Goal: Complete application form

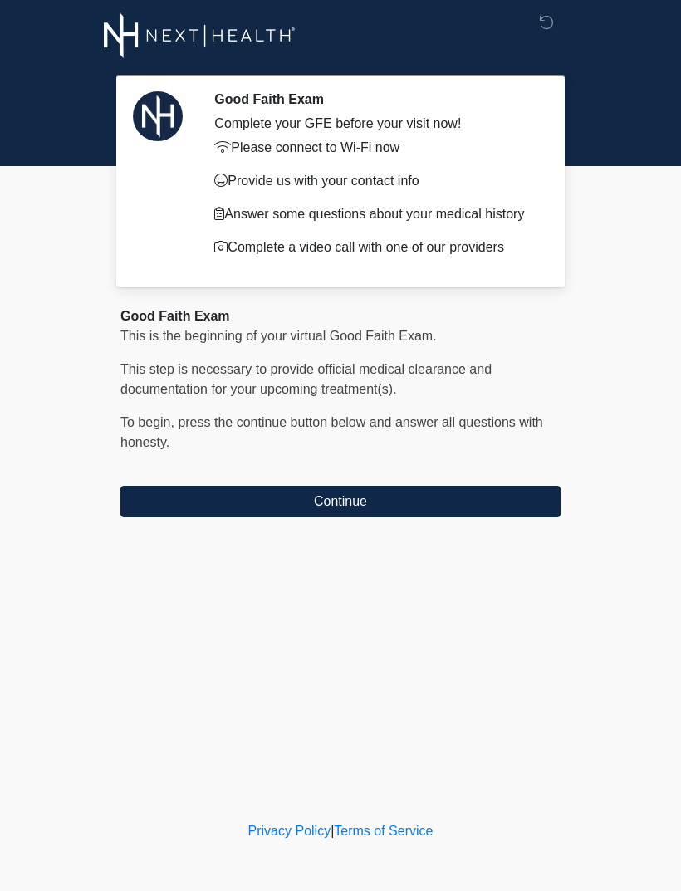
click at [418, 497] on button "Continue" at bounding box center [340, 502] width 440 height 32
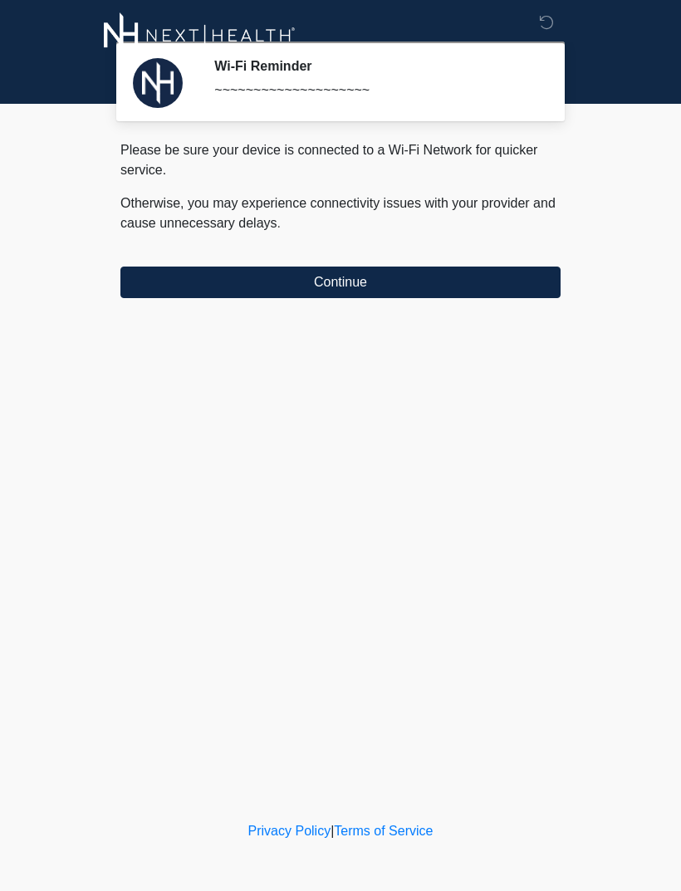
click at [471, 276] on button "Continue" at bounding box center [340, 282] width 440 height 32
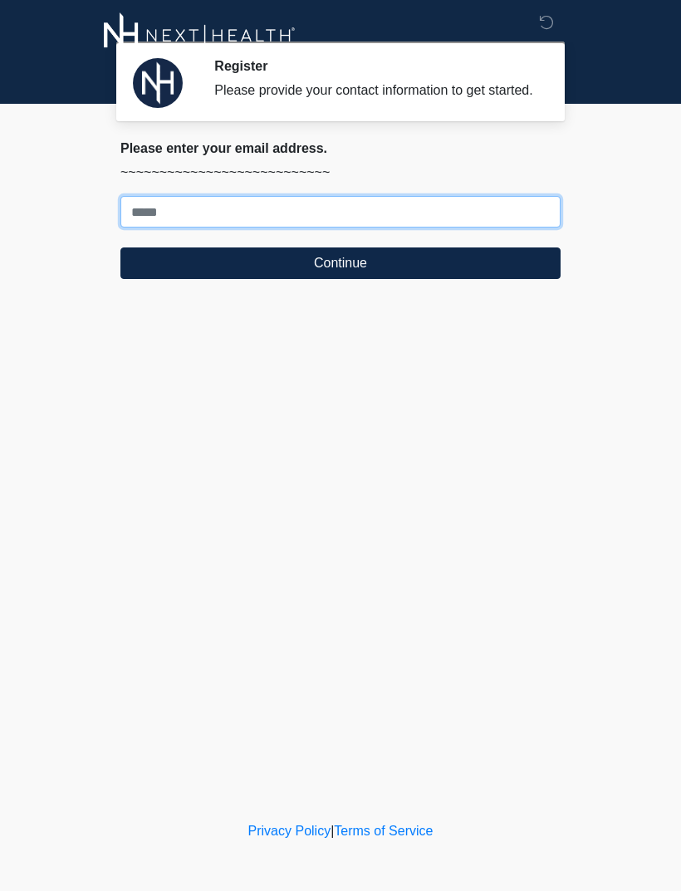
click at [477, 218] on input "Where should we email your treatment plan?" at bounding box center [340, 212] width 440 height 32
click at [478, 222] on input "Where should we email your treatment plan?" at bounding box center [340, 212] width 440 height 32
type input "**********"
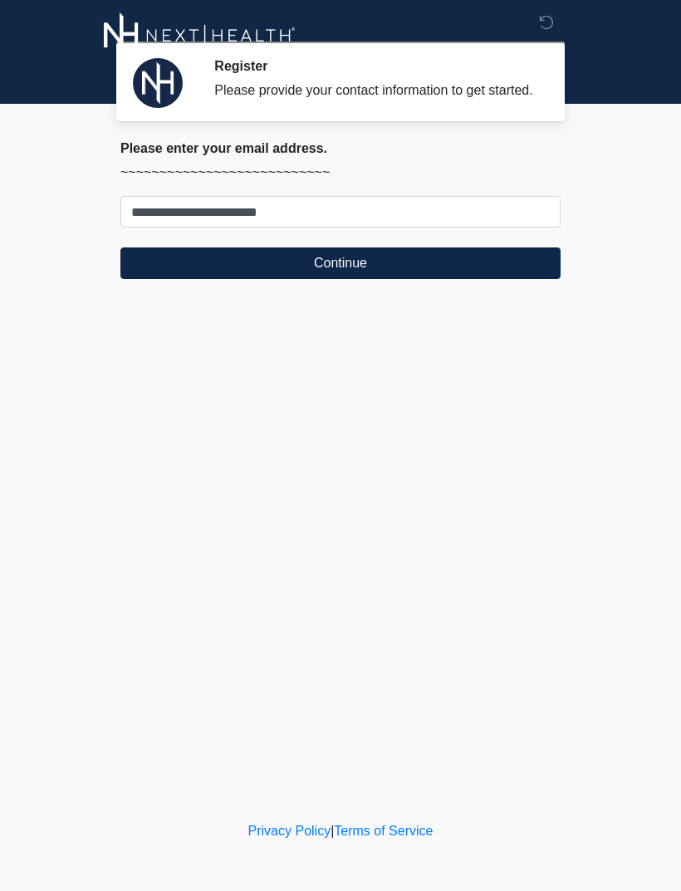
click at [165, 275] on button "Continue" at bounding box center [340, 263] width 440 height 32
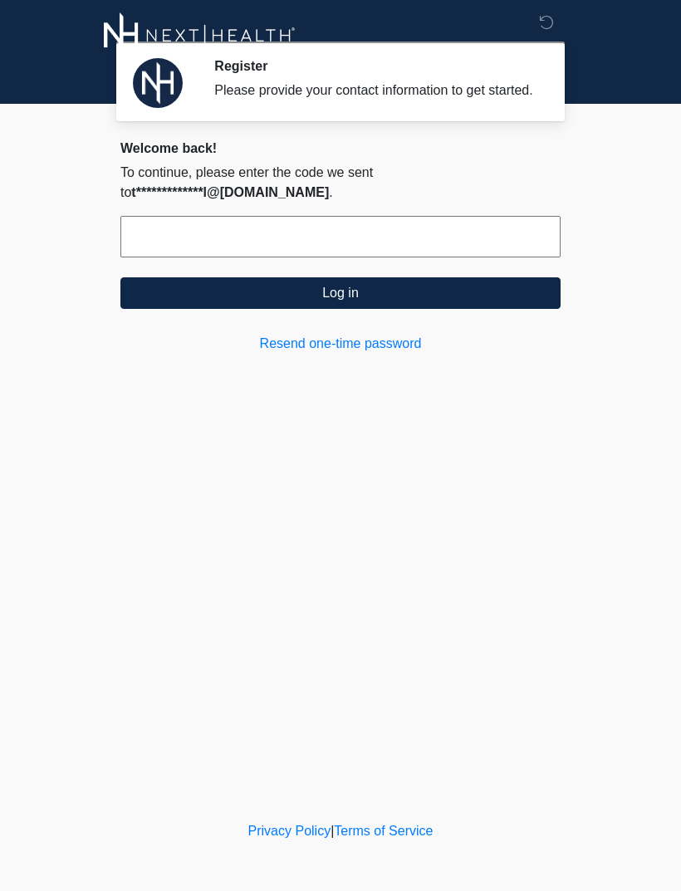
click at [434, 254] on input "text" at bounding box center [340, 237] width 440 height 42
type input "******"
click at [466, 303] on button "Log in" at bounding box center [340, 293] width 440 height 32
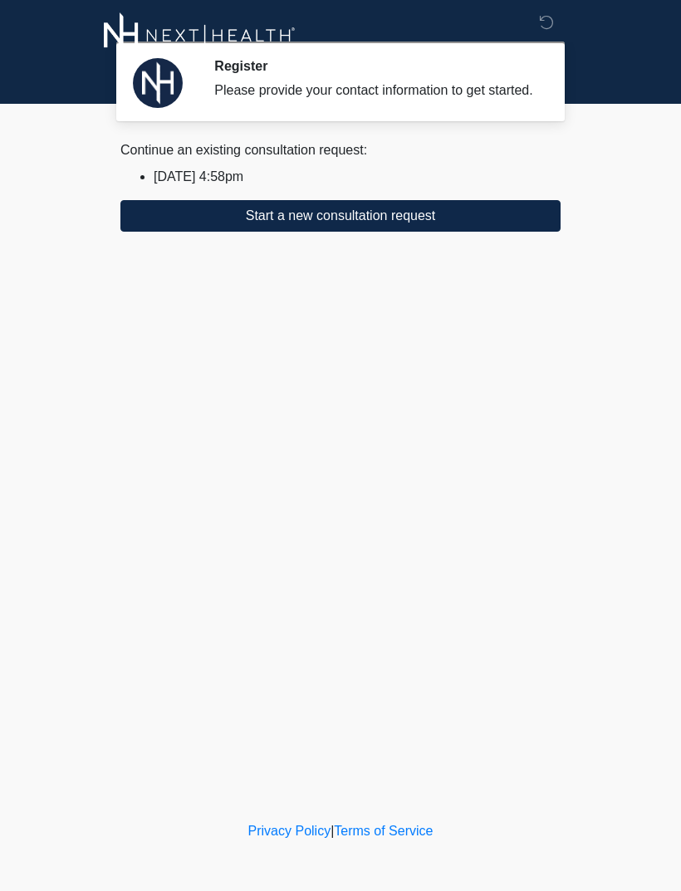
click at [445, 232] on button "Start a new consultation request" at bounding box center [340, 216] width 440 height 32
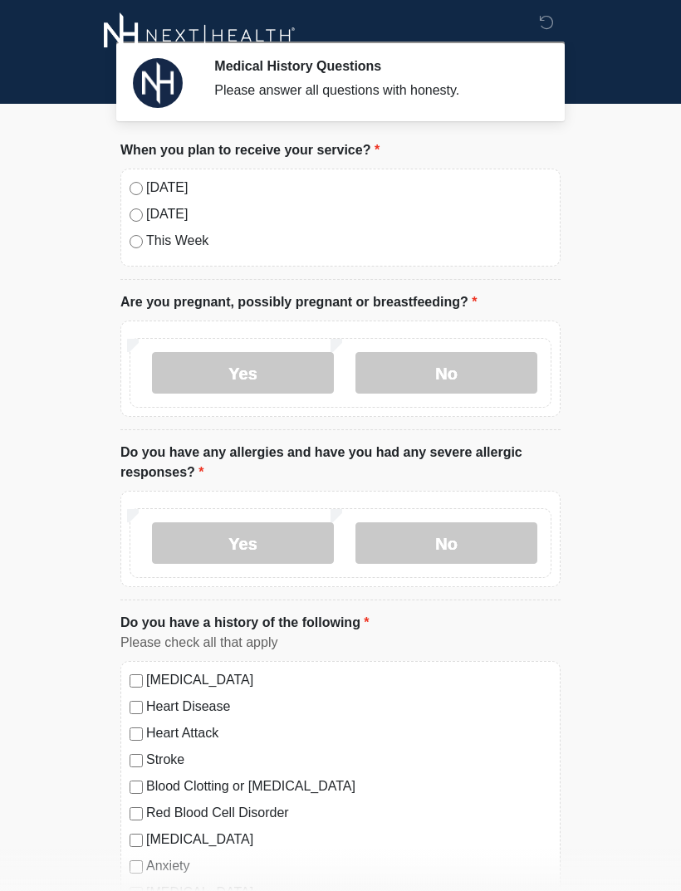
click at [149, 187] on label "[DATE]" at bounding box center [348, 188] width 405 height 20
click at [456, 377] on label "No" at bounding box center [446, 373] width 182 height 42
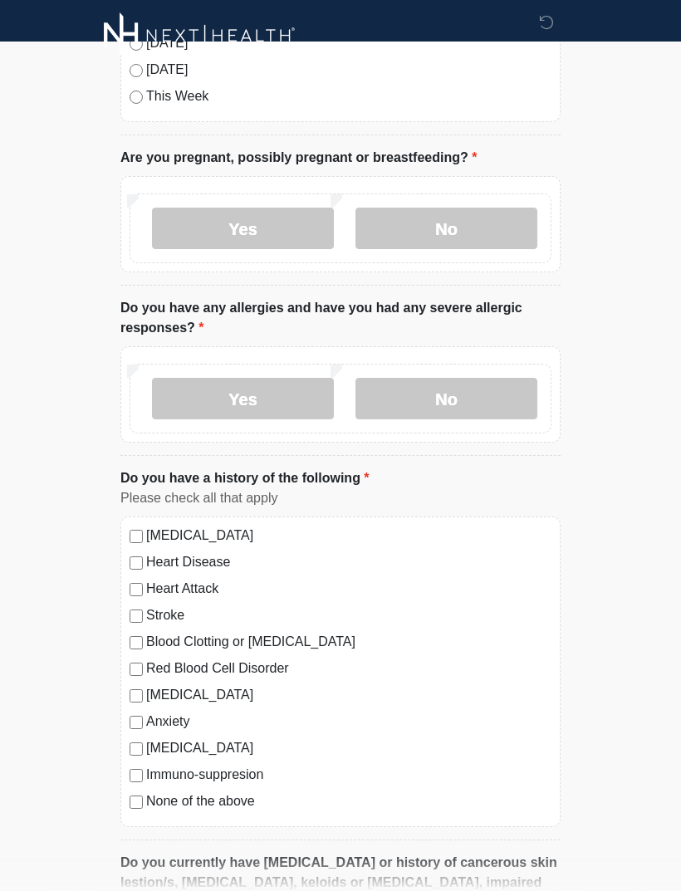
scroll to position [145, 0]
click at [477, 400] on label "No" at bounding box center [446, 398] width 182 height 42
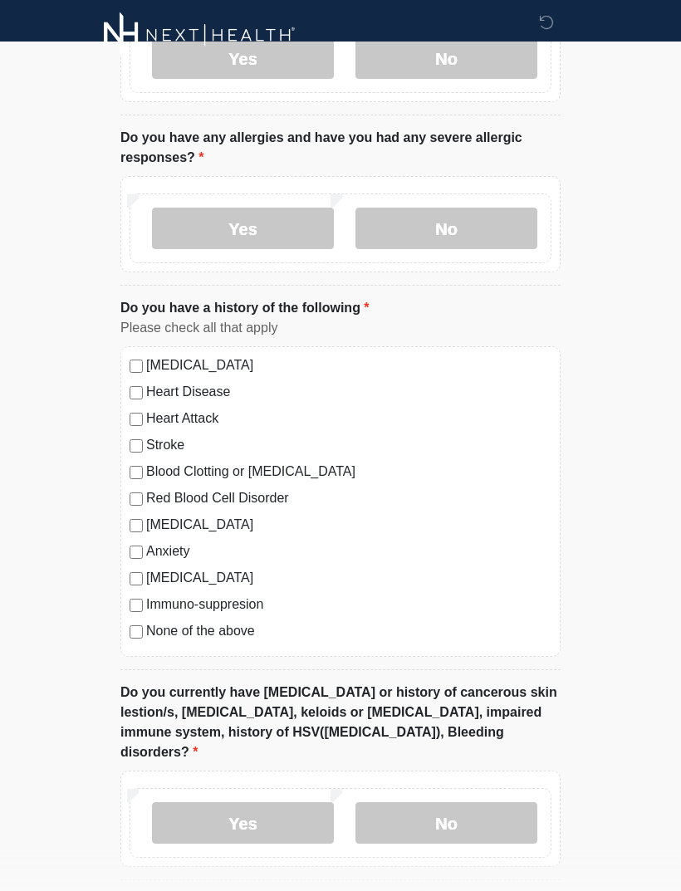
scroll to position [315, 0]
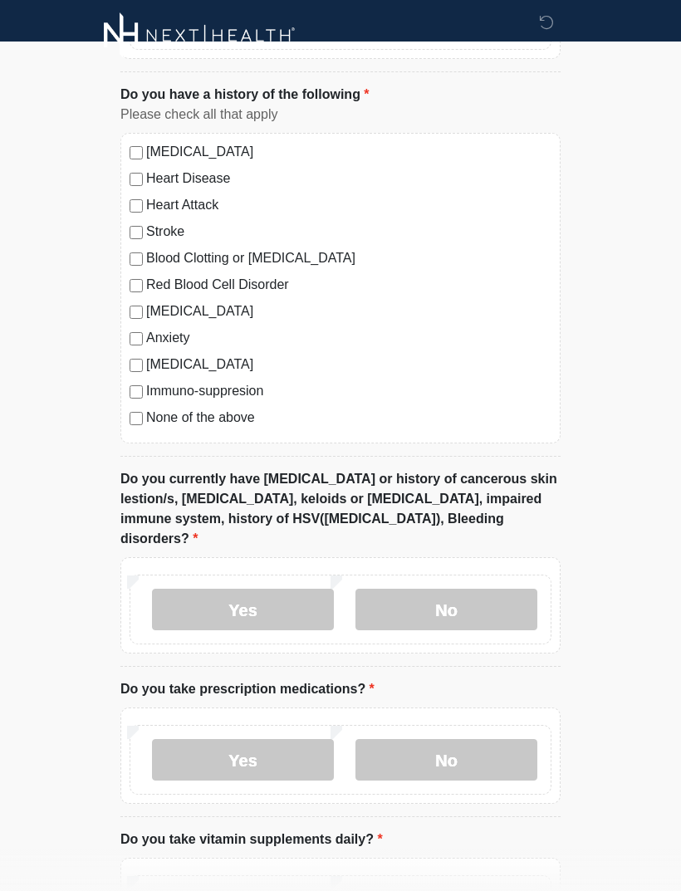
click at [495, 589] on label "No" at bounding box center [446, 610] width 182 height 42
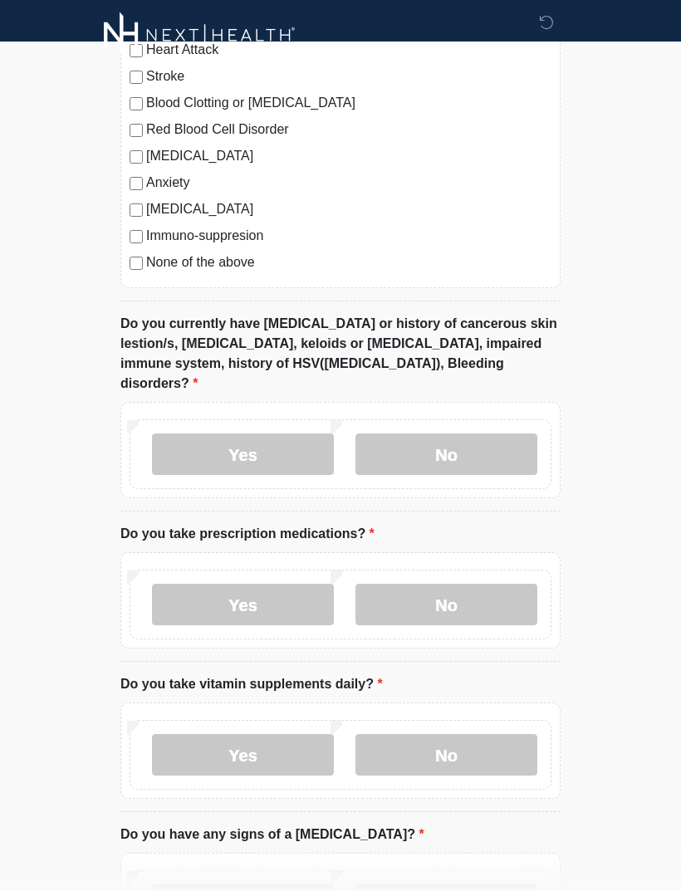
scroll to position [691, 0]
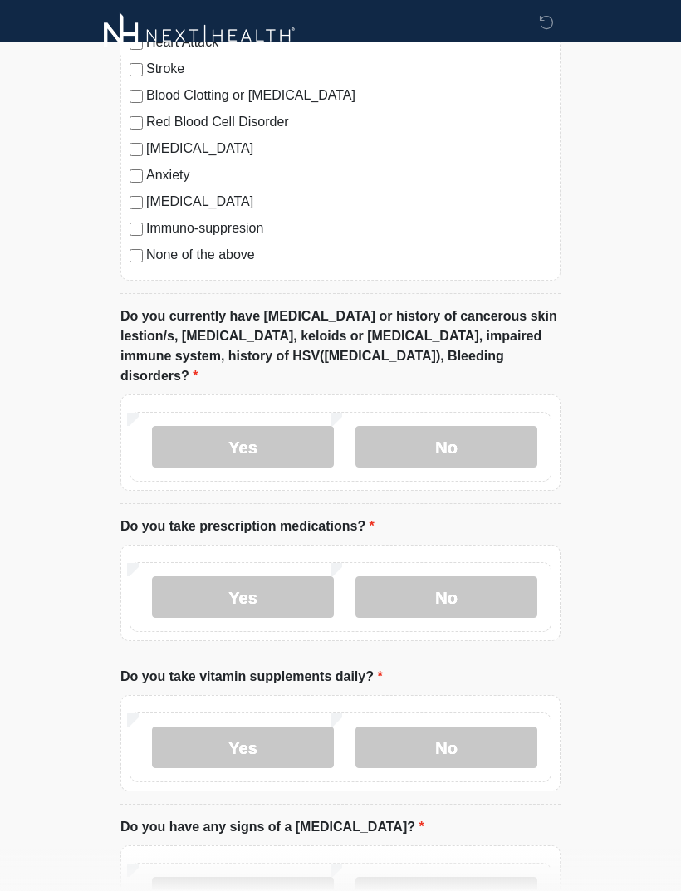
click at [489, 579] on label "No" at bounding box center [446, 597] width 182 height 42
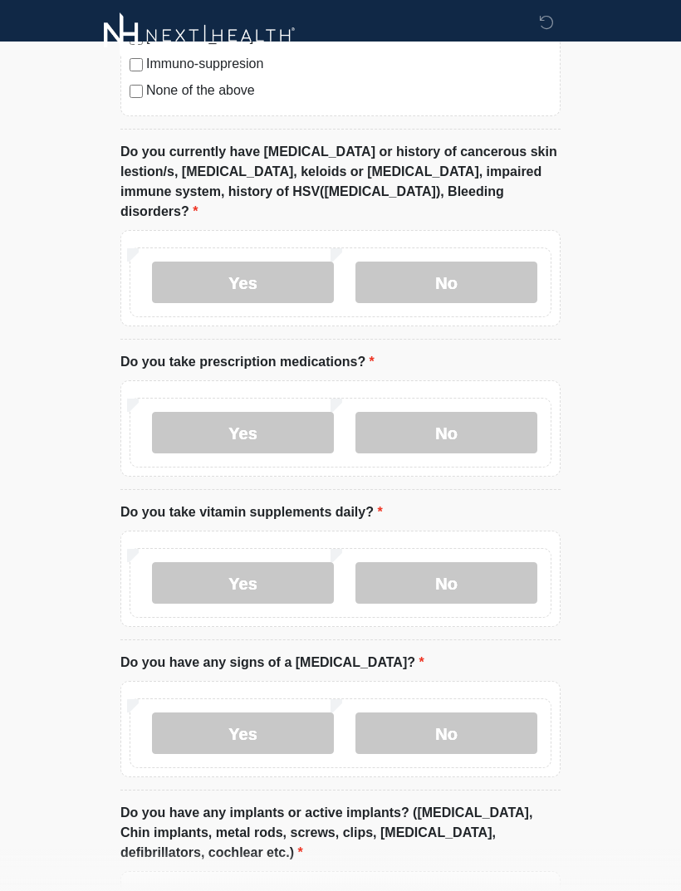
scroll to position [863, 0]
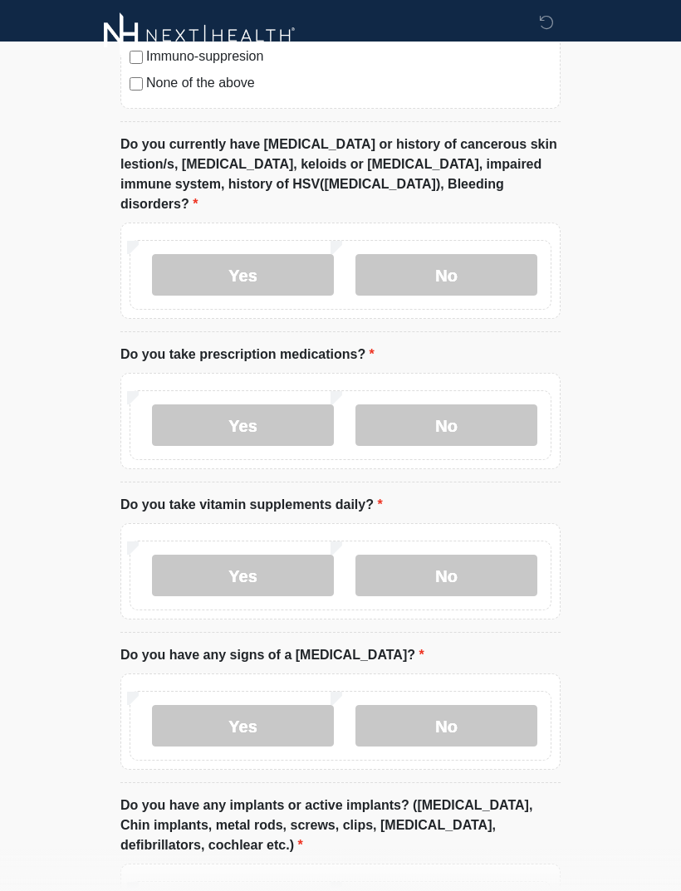
click at [277, 559] on label "Yes" at bounding box center [243, 576] width 182 height 42
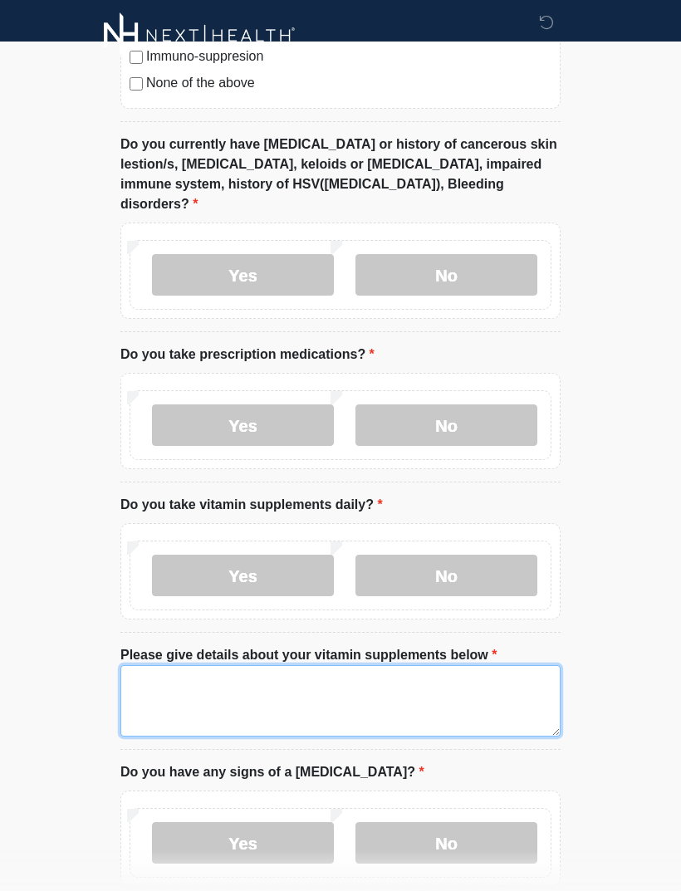
click at [338, 693] on textarea "Please give details about your vitamin supplements below" at bounding box center [340, 700] width 440 height 71
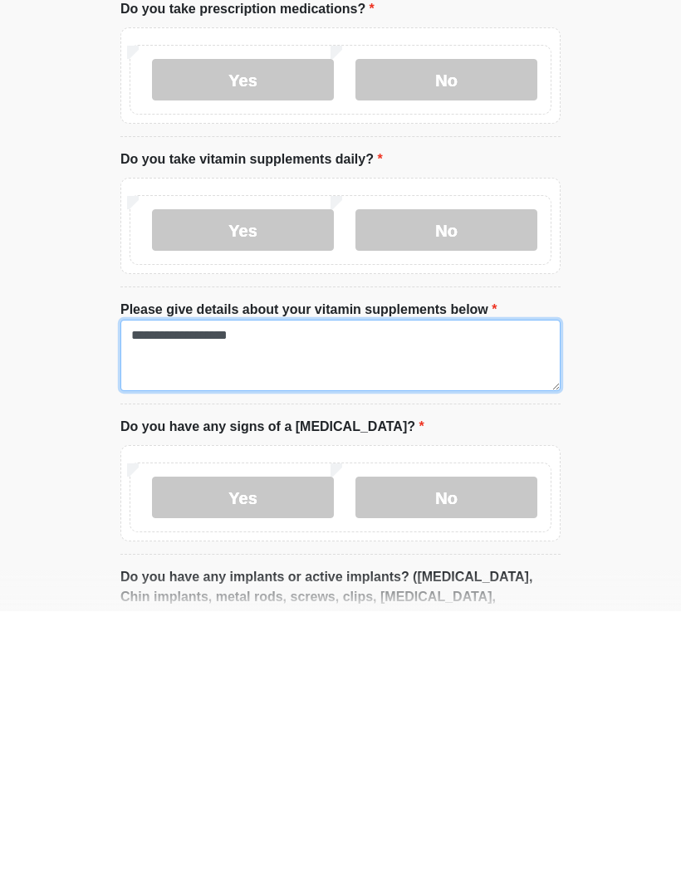
type textarea "**********"
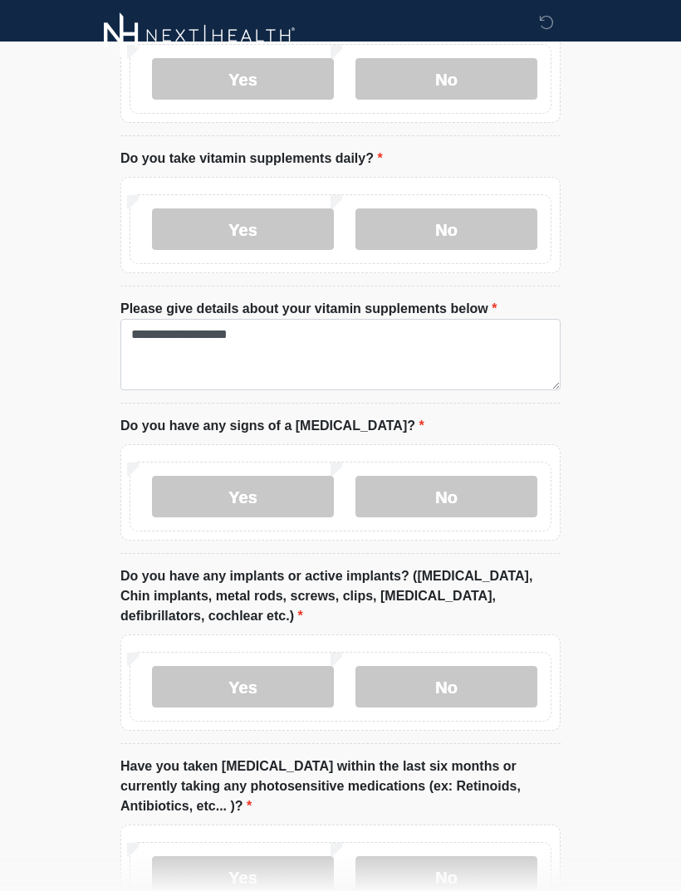
click at [496, 476] on label "No" at bounding box center [446, 497] width 182 height 42
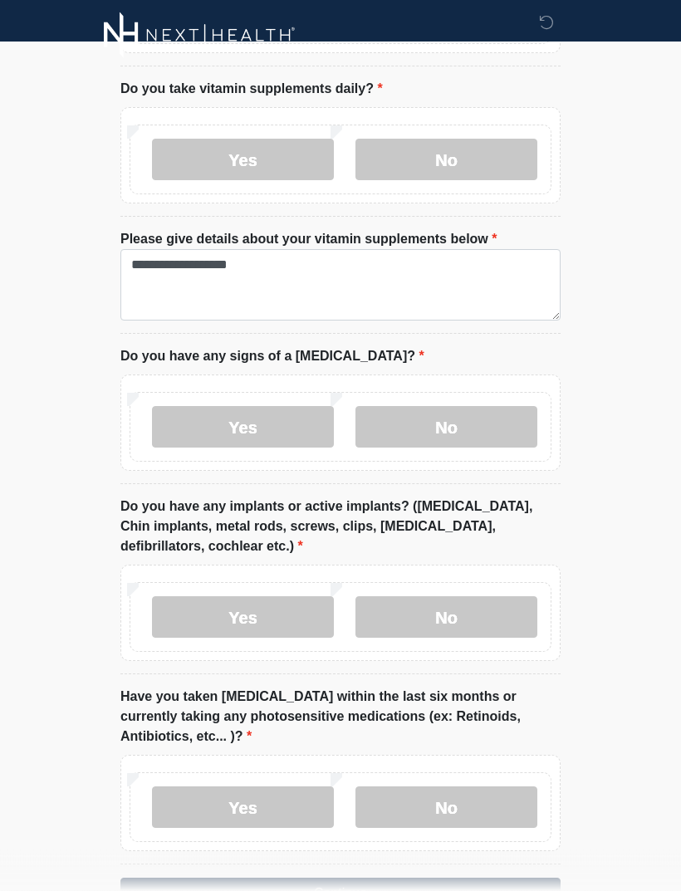
scroll to position [1309, 0]
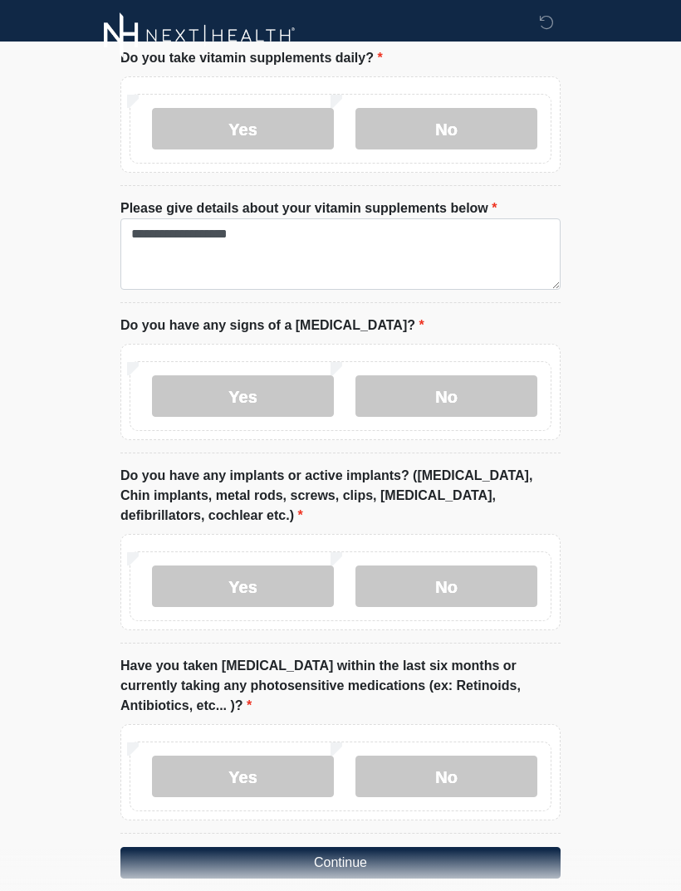
click at [486, 576] on label "No" at bounding box center [446, 586] width 182 height 42
click at [491, 756] on label "No" at bounding box center [446, 776] width 182 height 42
click at [464, 847] on button "Continue" at bounding box center [340, 863] width 440 height 32
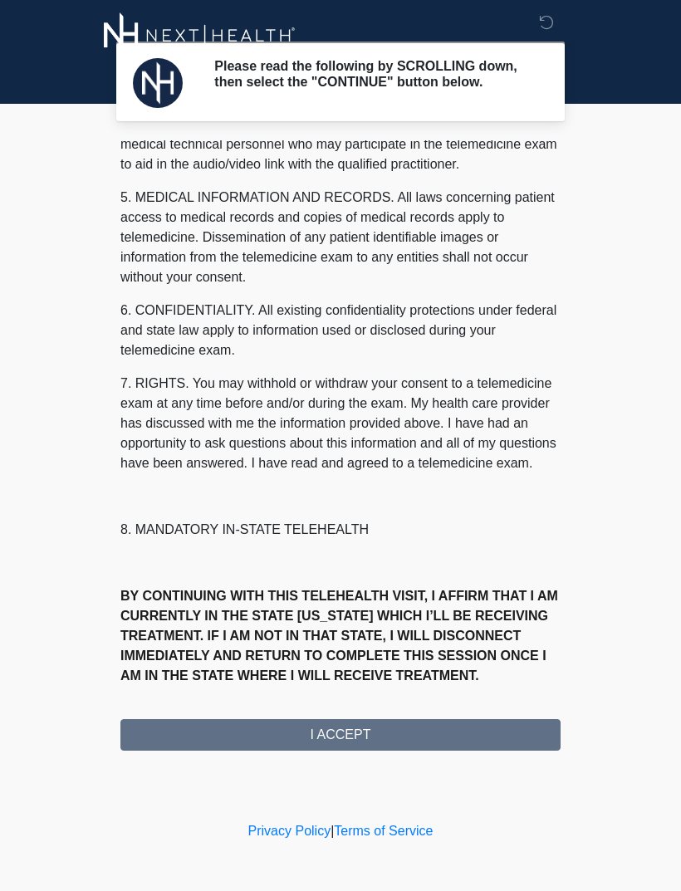
scroll to position [504, 0]
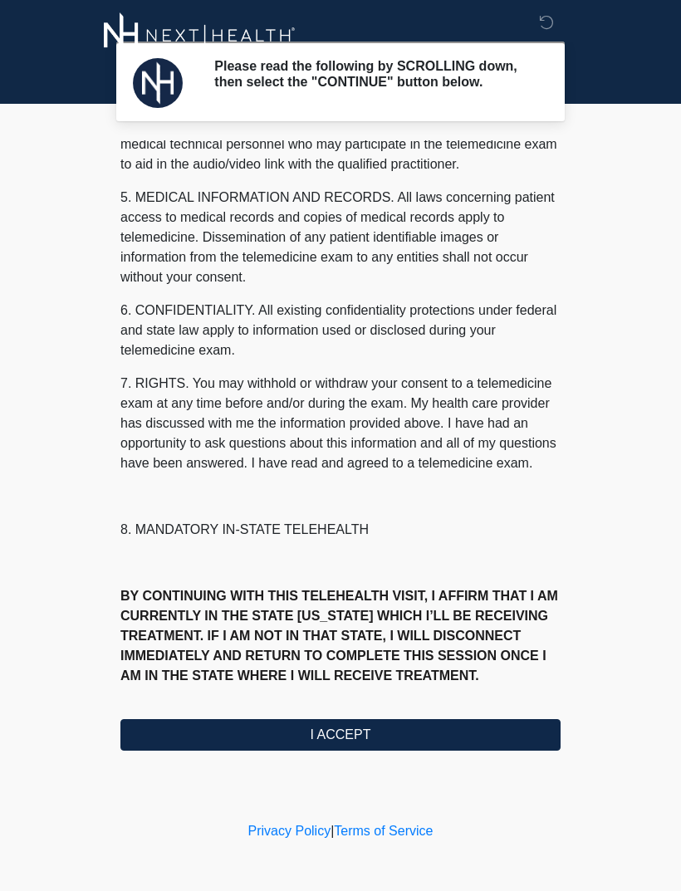
click at [423, 743] on button "I ACCEPT" at bounding box center [340, 735] width 440 height 32
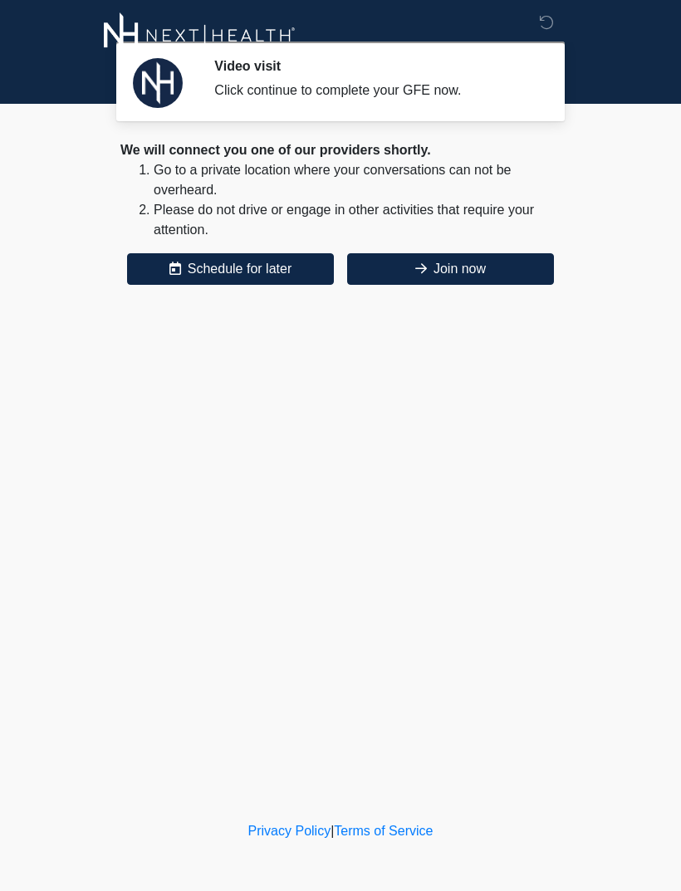
click at [490, 271] on button "Join now" at bounding box center [450, 269] width 207 height 32
